Goal: Information Seeking & Learning: Learn about a topic

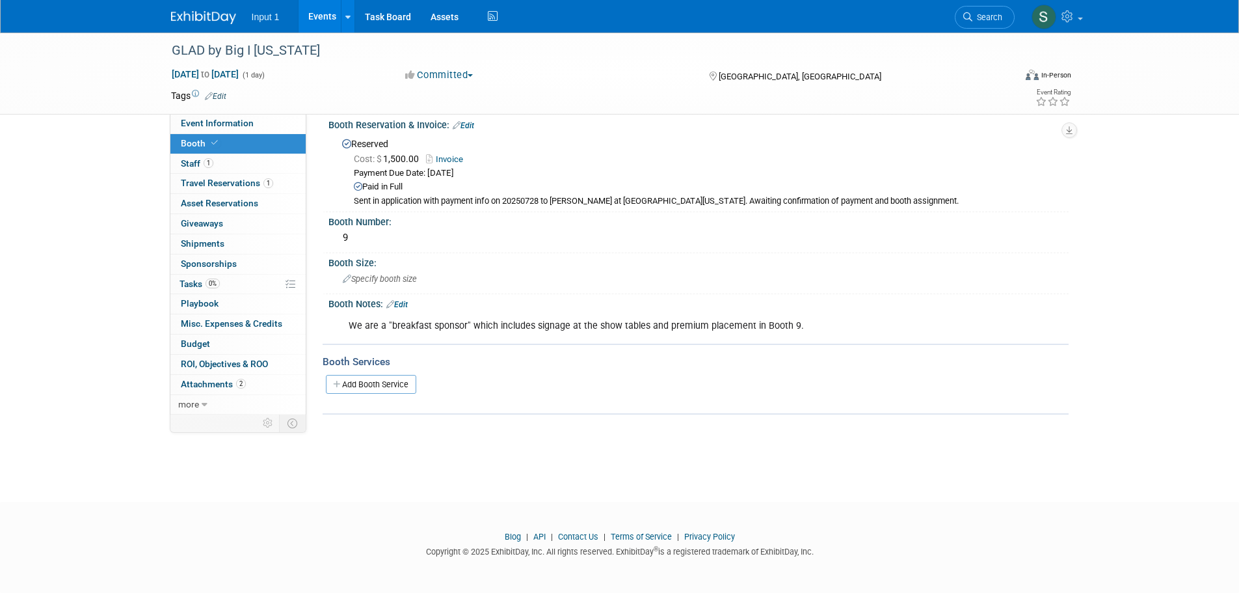
click at [324, 18] on link "Events" at bounding box center [322, 16] width 47 height 33
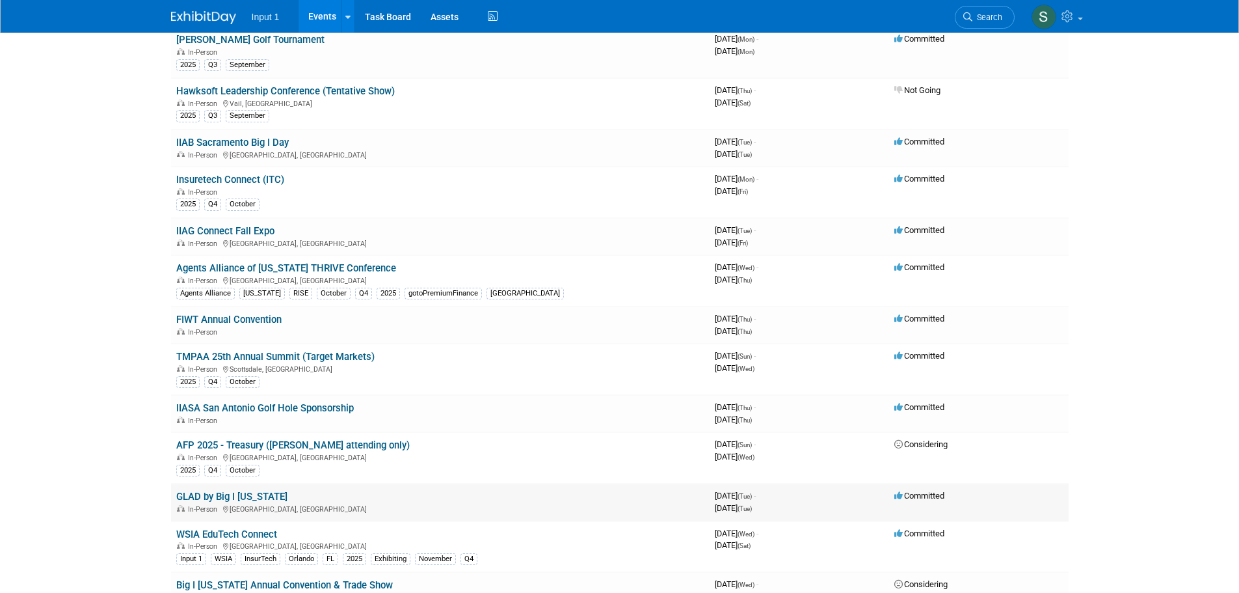
scroll to position [715, 0]
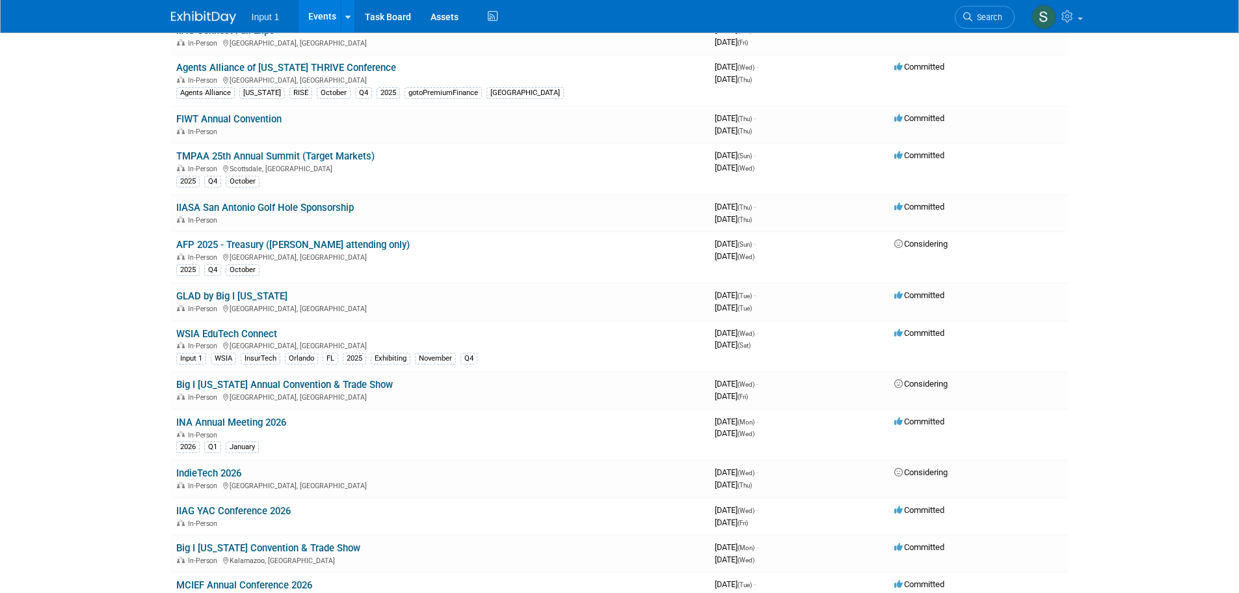
drag, startPoint x: 265, startPoint y: 155, endPoint x: 432, endPoint y: 184, distance: 169.7
click at [266, 155] on link "TMPAA 25th Annual Summit (Target Markets)" at bounding box center [275, 156] width 198 height 12
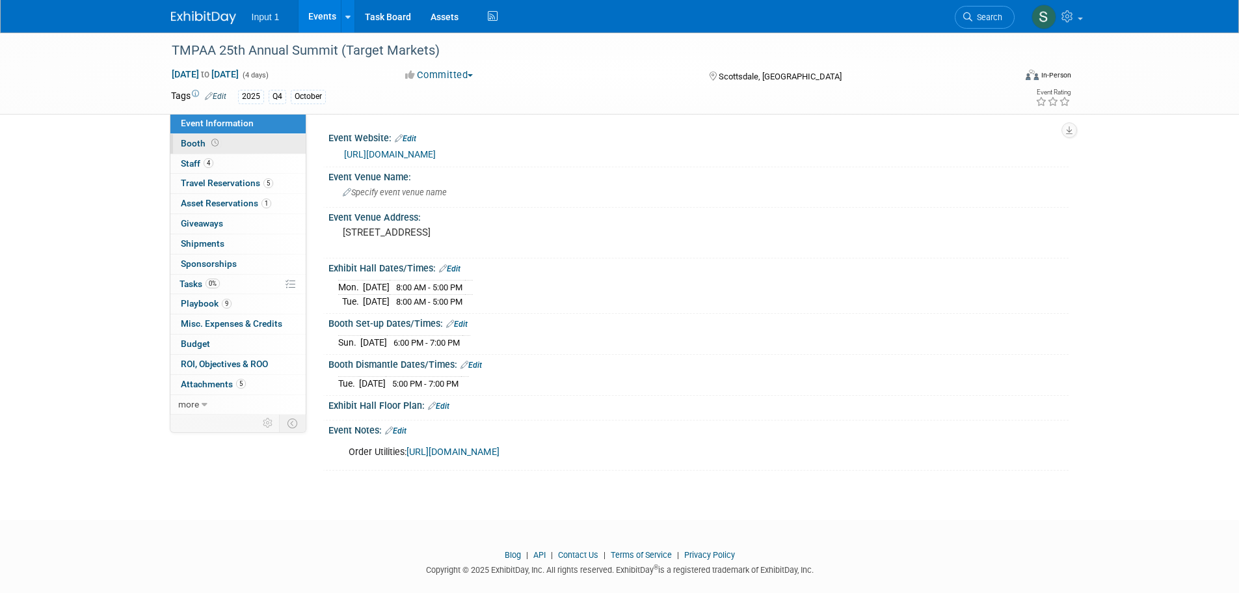
click at [191, 144] on span "Booth" at bounding box center [201, 143] width 40 height 10
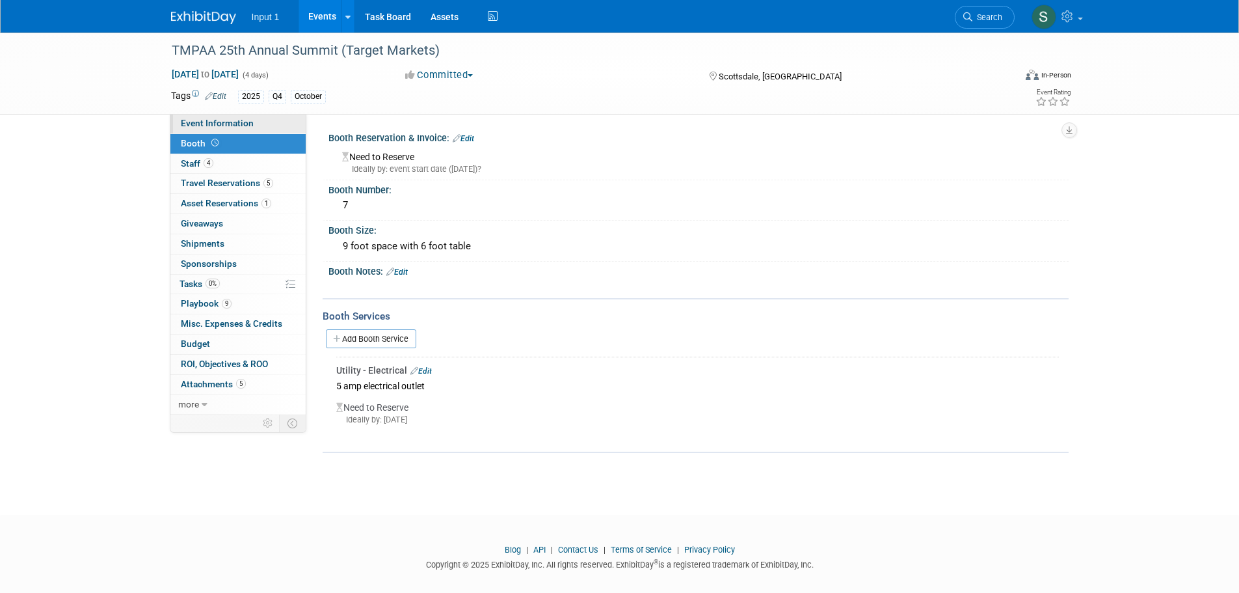
click at [191, 120] on span "Event Information" at bounding box center [217, 123] width 73 height 10
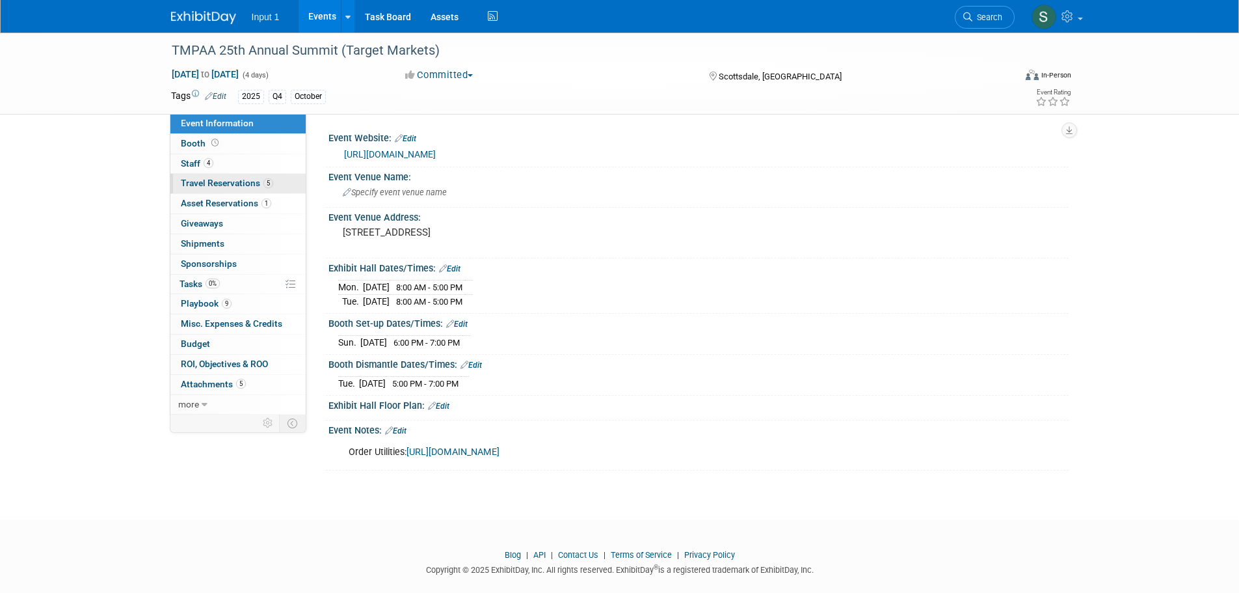
click at [205, 181] on span "Travel Reservations 5" at bounding box center [227, 183] width 92 height 10
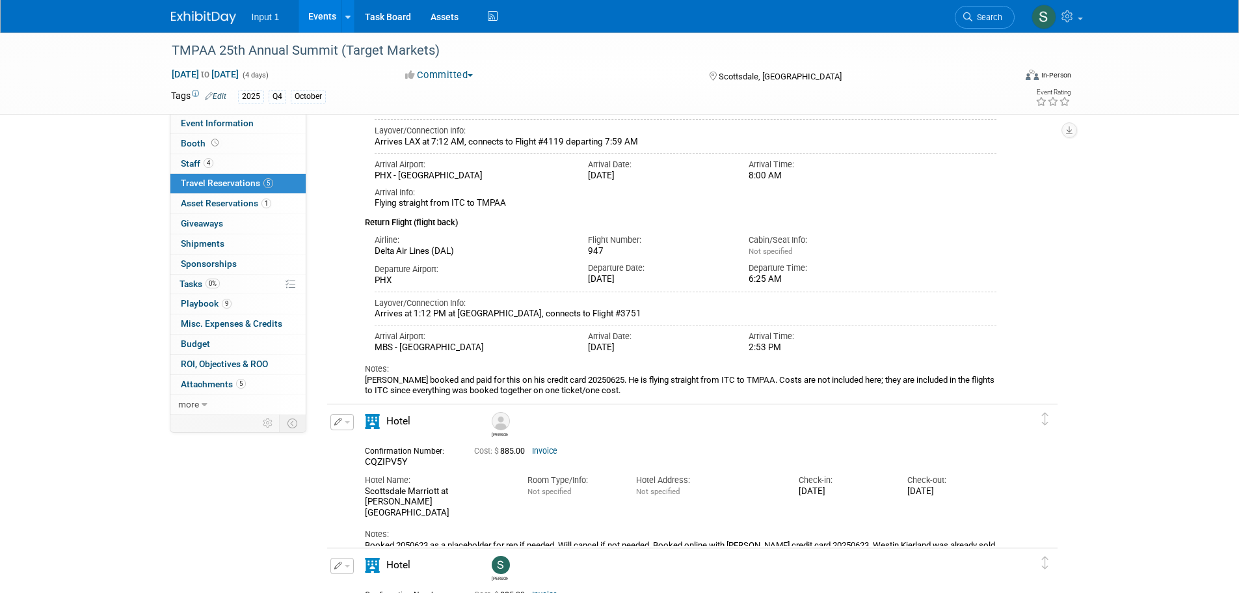
scroll to position [130, 0]
